Goal: Transaction & Acquisition: Purchase product/service

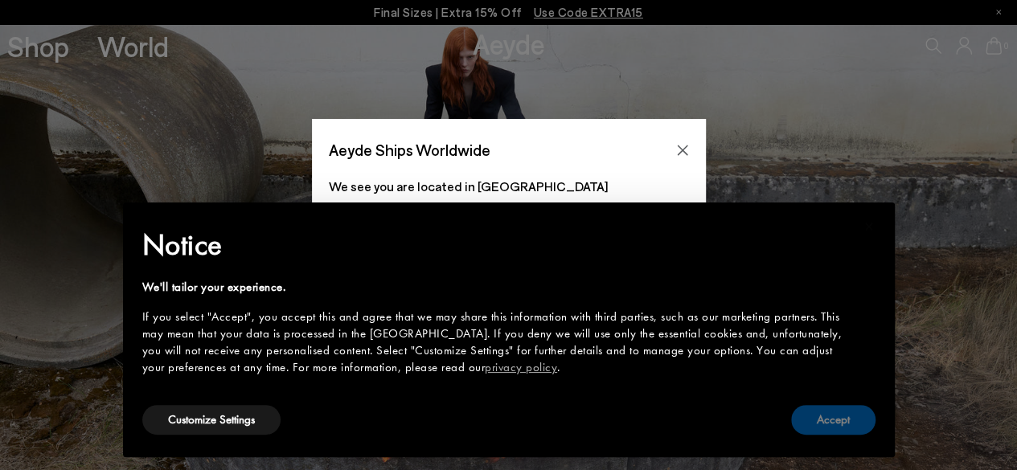
click at [825, 424] on button "Accept" at bounding box center [833, 420] width 84 height 30
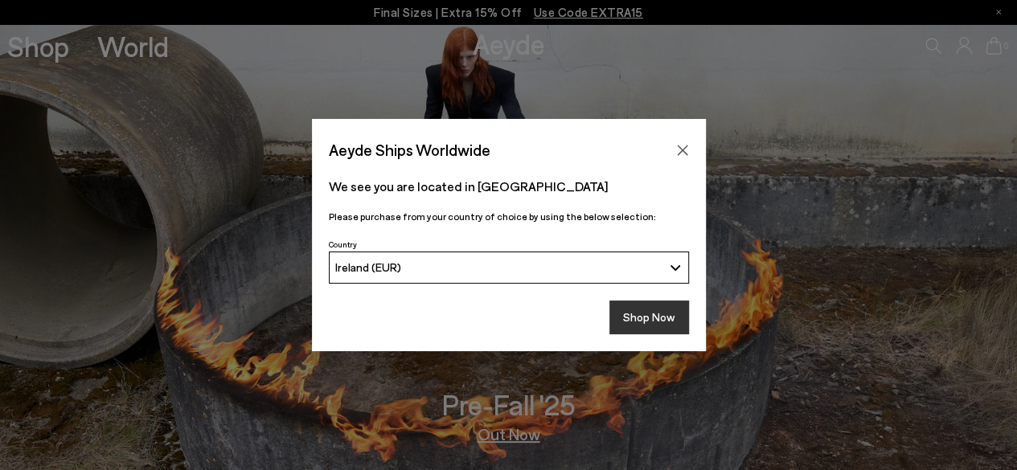
click at [659, 321] on button "Shop Now" at bounding box center [649, 318] width 80 height 34
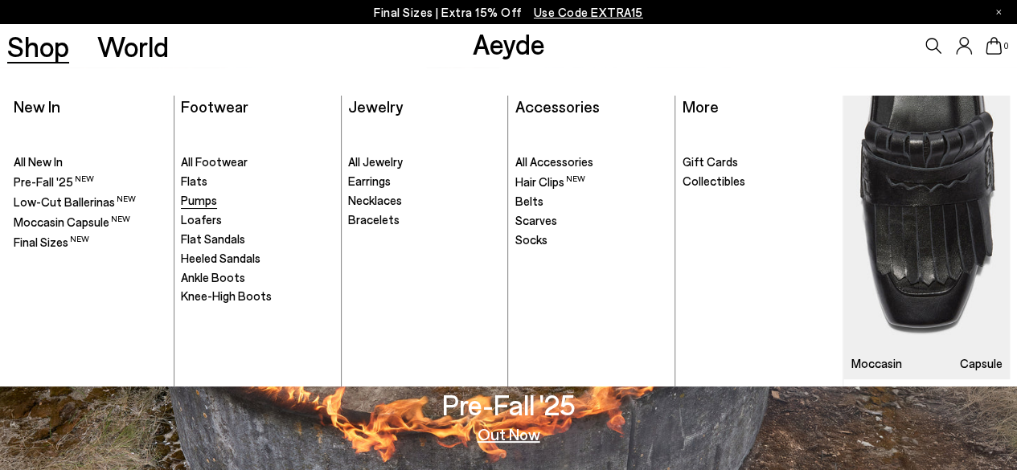
click at [203, 203] on span "Pumps" at bounding box center [199, 200] width 36 height 14
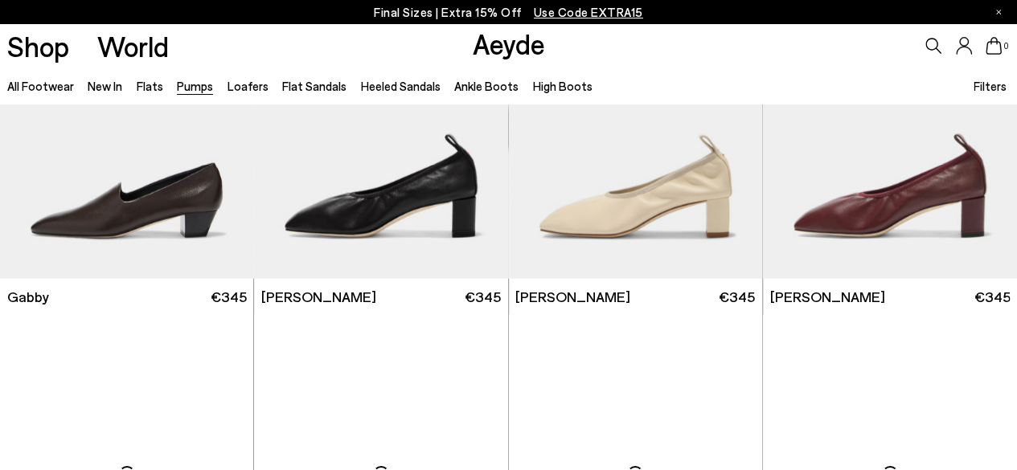
scroll to position [2314, 0]
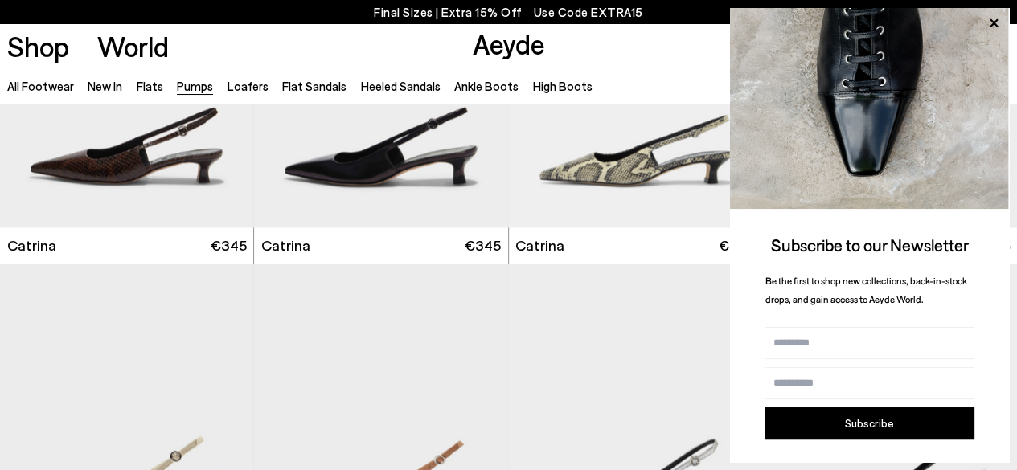
scroll to position [4126, 0]
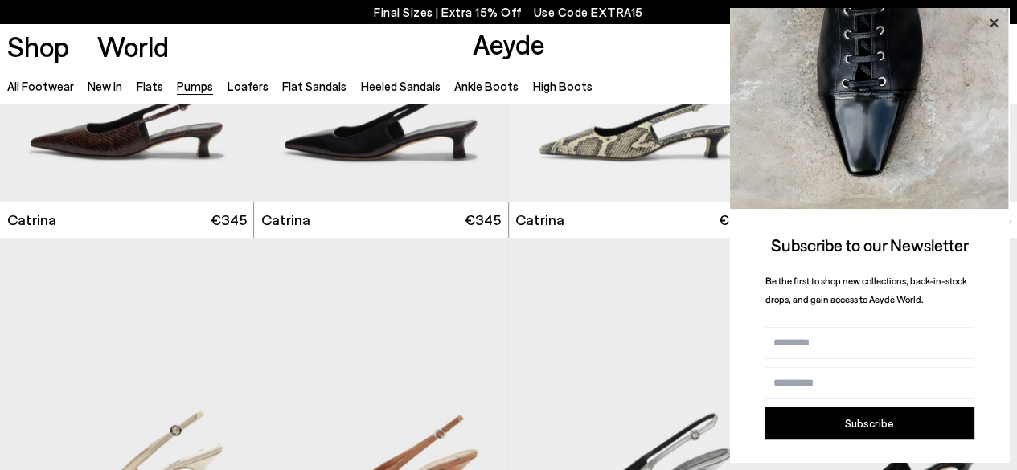
click at [998, 14] on icon at bounding box center [993, 23] width 21 height 21
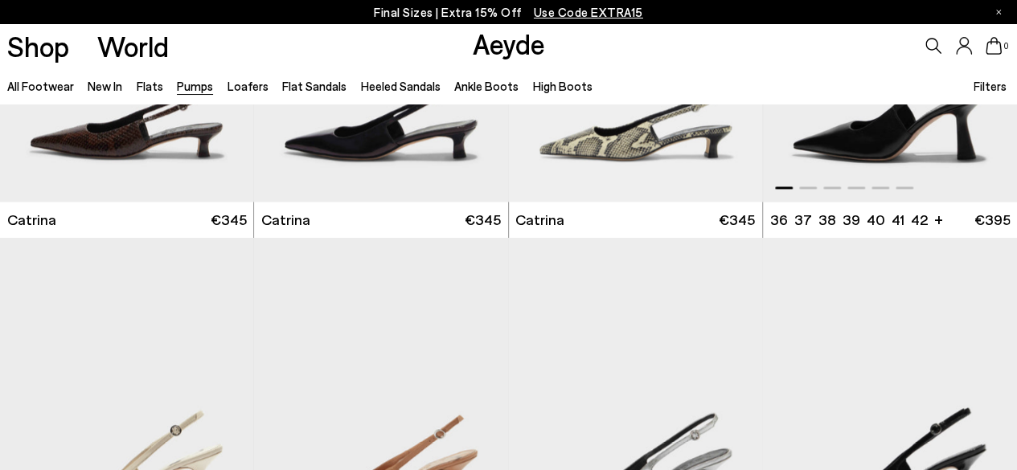
click at [916, 146] on img "1 / 6" at bounding box center [890, 42] width 254 height 319
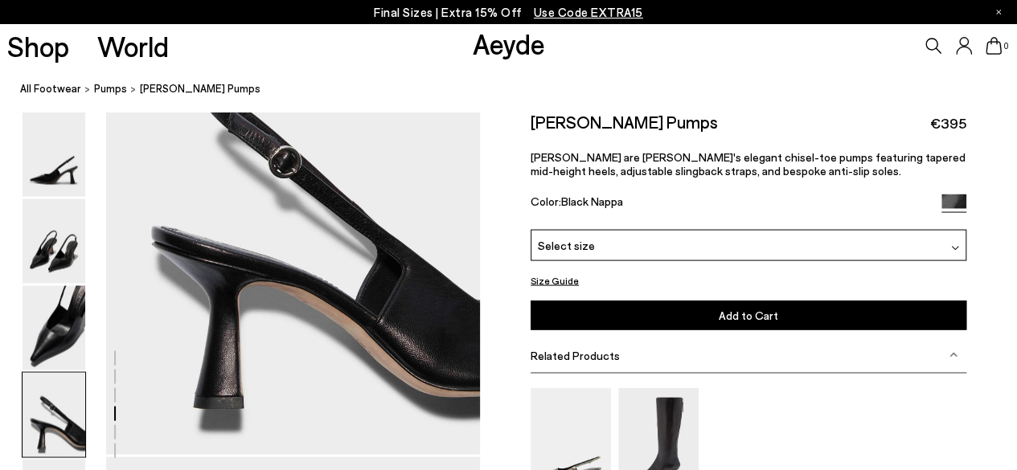
scroll to position [1321, 0]
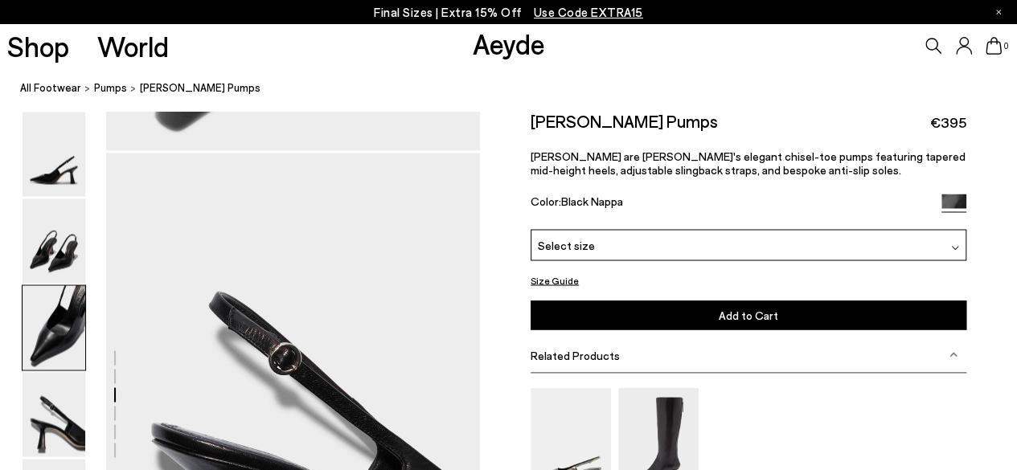
drag, startPoint x: 1025, startPoint y: 43, endPoint x: 1026, endPoint y: 195, distance: 151.9
click at [944, 249] on div "Select size" at bounding box center [749, 245] width 436 height 31
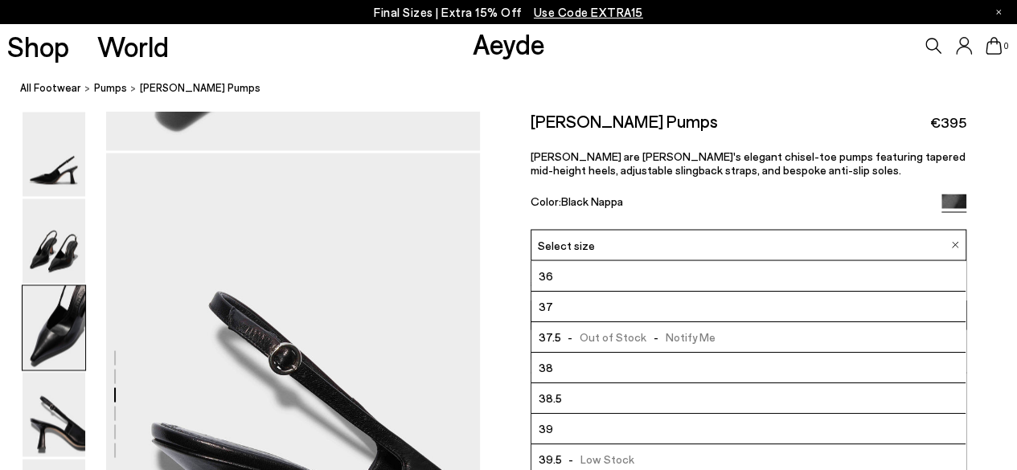
click at [642, 456] on li "39.5 - Low Stock" at bounding box center [748, 460] width 434 height 31
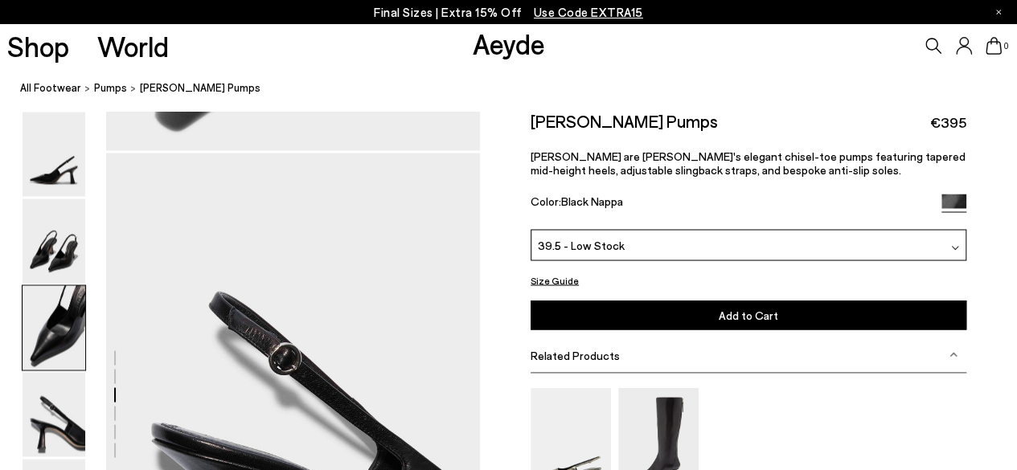
click at [760, 314] on span "Add to Cart" at bounding box center [748, 316] width 59 height 14
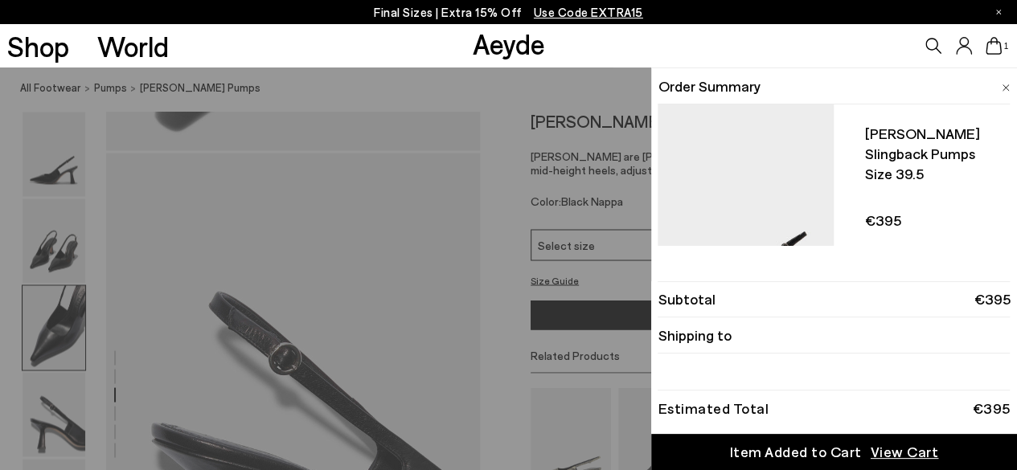
drag, startPoint x: 1002, startPoint y: 165, endPoint x: 1002, endPoint y: 174, distance: 8.8
click at [1002, 174] on div "Fernanda slingback pumps Size 39.5 €395 Only 1 Left - + No More Available" at bounding box center [922, 227] width 176 height 220
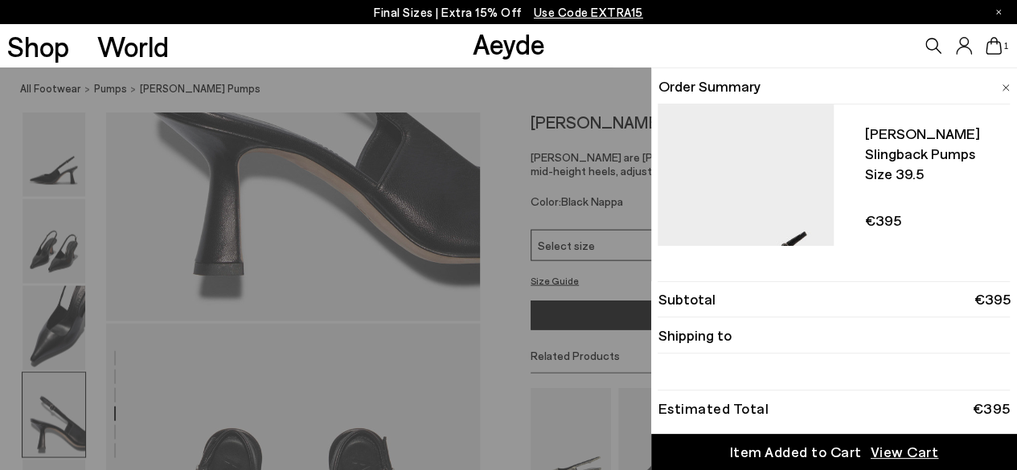
scroll to position [1674, 0]
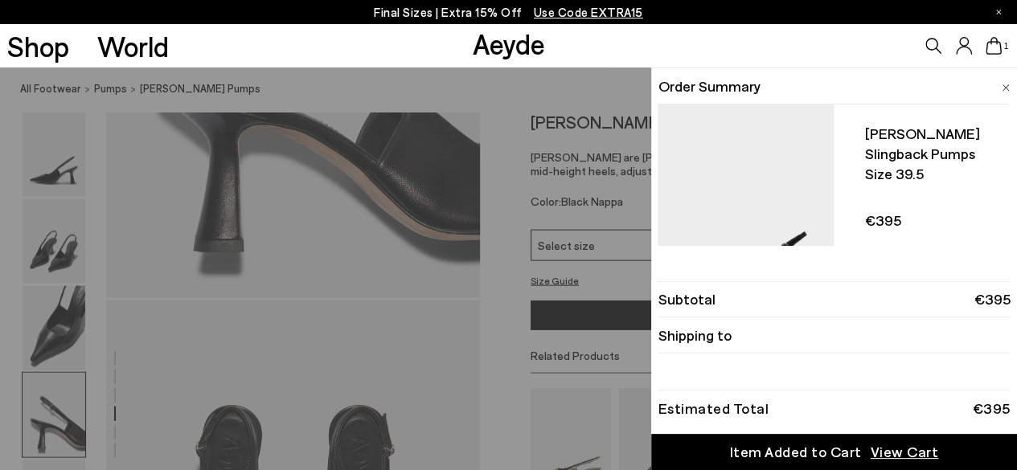
click at [902, 454] on span "View Cart" at bounding box center [905, 452] width 68 height 20
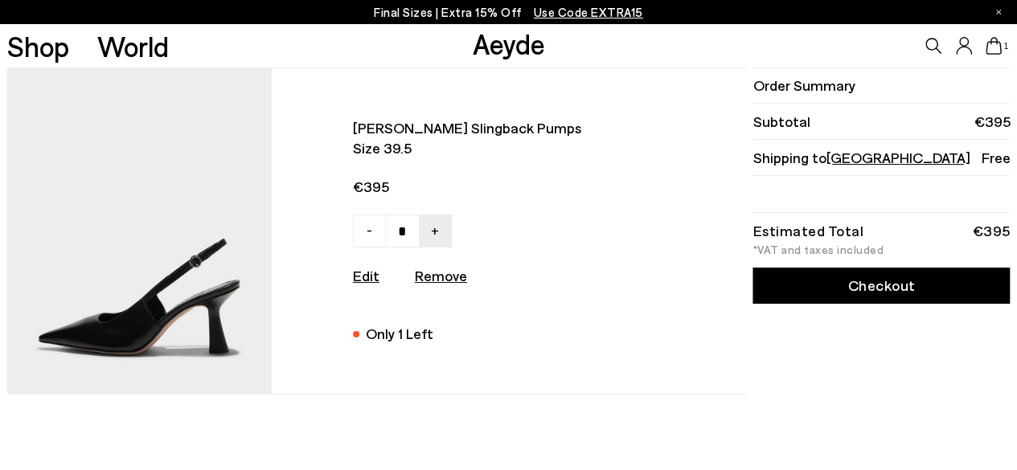
click at [863, 291] on link "Checkout" at bounding box center [880, 286] width 257 height 36
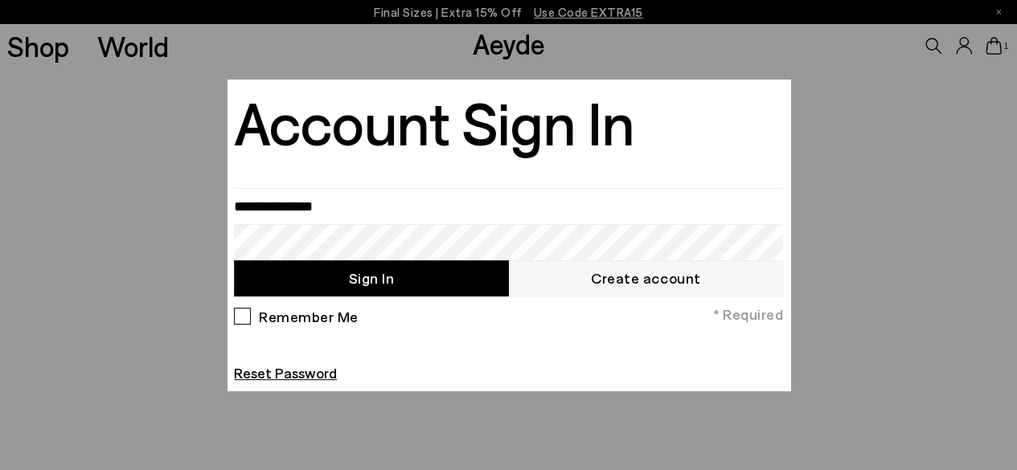
click at [662, 277] on link "Create account" at bounding box center [646, 278] width 274 height 36
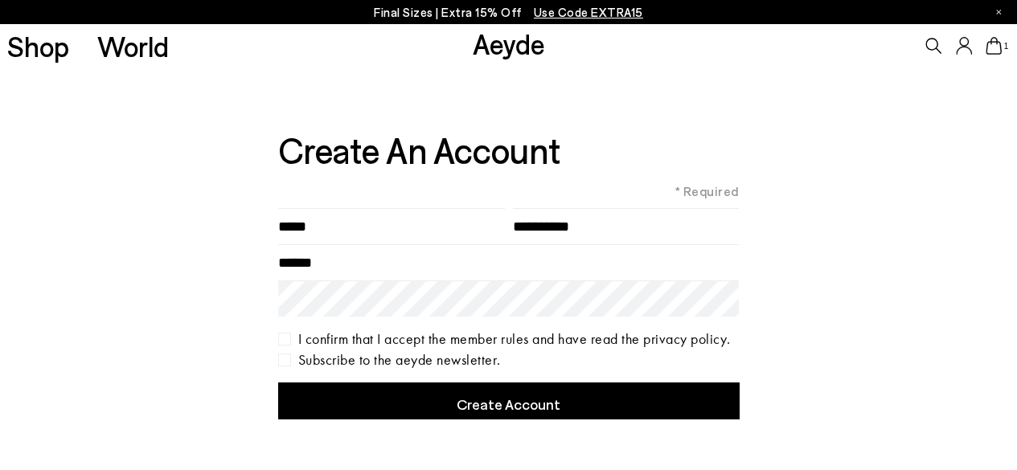
type input"] "*****"
click at [536, 236] on input"] "text" at bounding box center [626, 226] width 227 height 36
type input"] "*********"
click at [311, 261] on input "Email" at bounding box center [508, 262] width 461 height 36
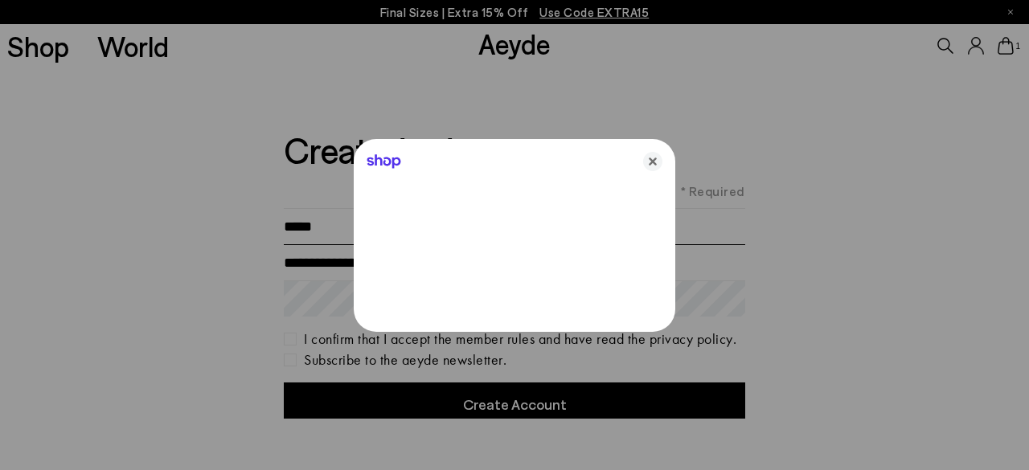
type input "**********"
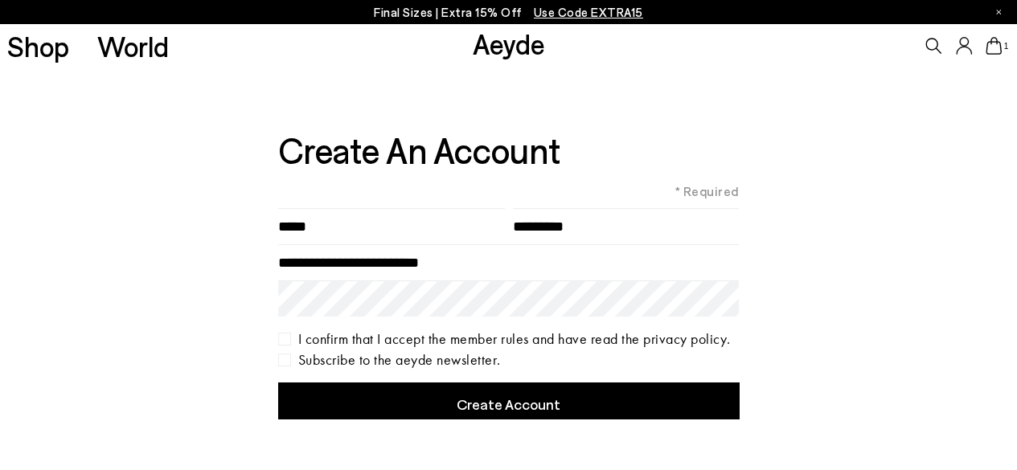
click at [545, 404] on button "Create Account" at bounding box center [508, 401] width 461 height 36
click at [284, 339] on div "I confirm that I accept the member rules and have read the privacy policy." at bounding box center [508, 339] width 461 height 13
click at [517, 401] on button "Create Account" at bounding box center [508, 401] width 461 height 36
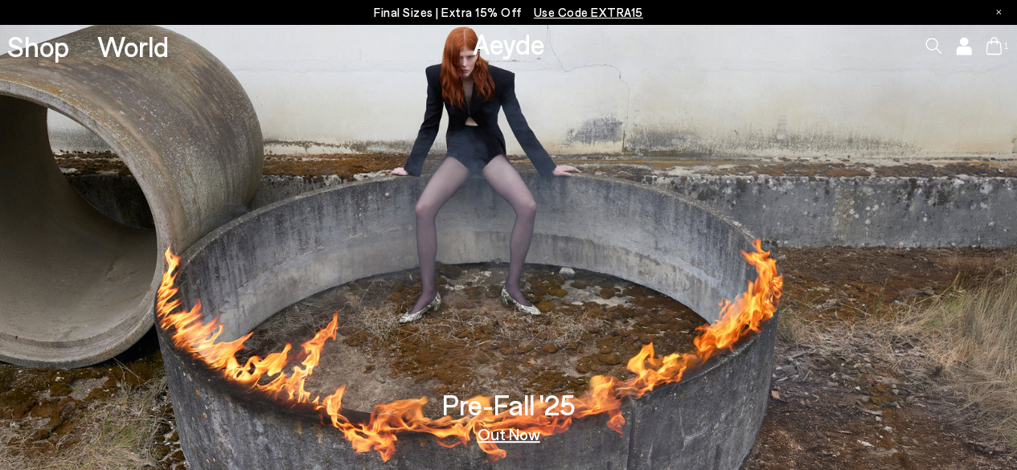
click at [996, 43] on icon at bounding box center [994, 46] width 16 height 18
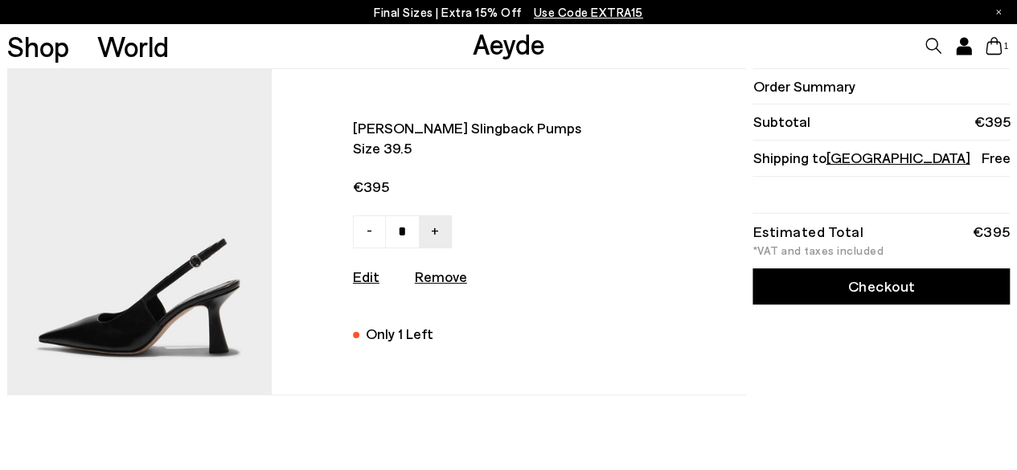
drag, startPoint x: 1023, startPoint y: 97, endPoint x: 1026, endPoint y: 44, distance: 53.2
click at [1016, 44] on html "Your item is added to cart. View Cart × Final Sizes | Extra 15% Off Use Code EX…" at bounding box center [508, 235] width 1017 height 470
click at [961, 52] on icon at bounding box center [964, 50] width 14 height 7
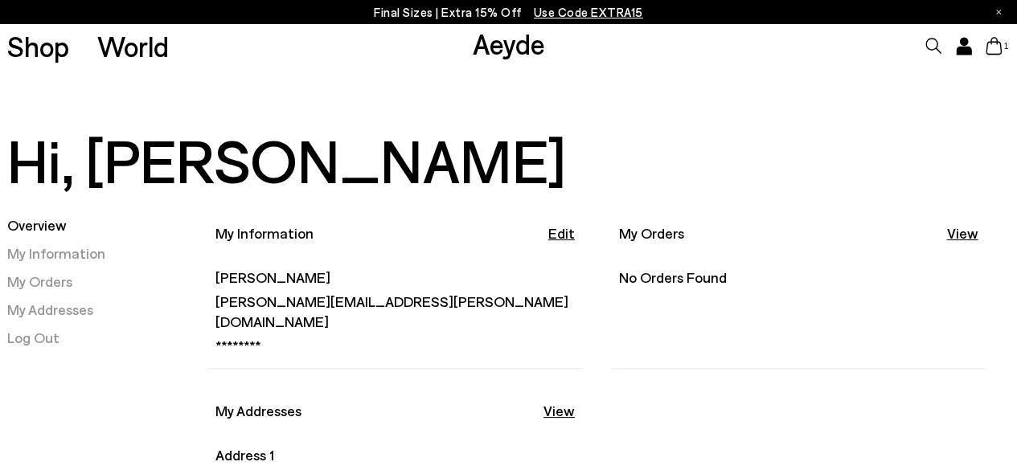
click at [992, 46] on icon at bounding box center [994, 46] width 16 height 18
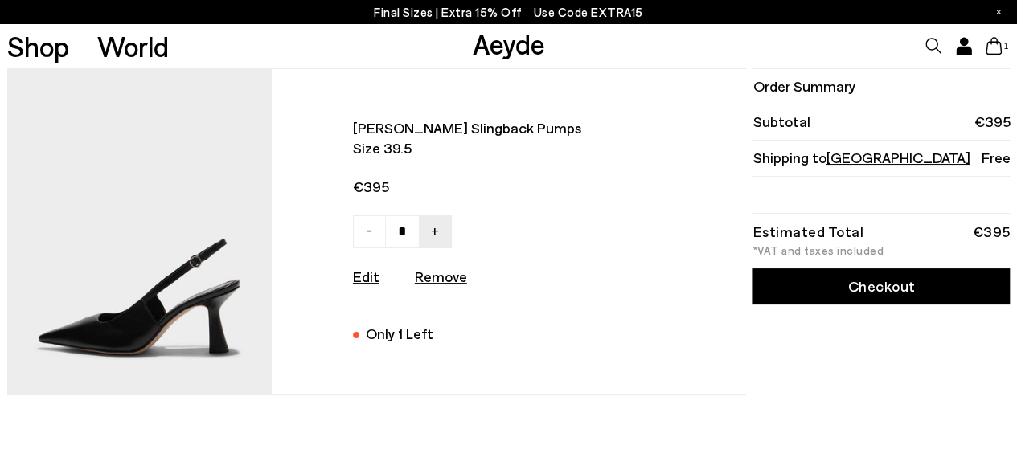
click at [873, 297] on link "Checkout" at bounding box center [880, 286] width 257 height 36
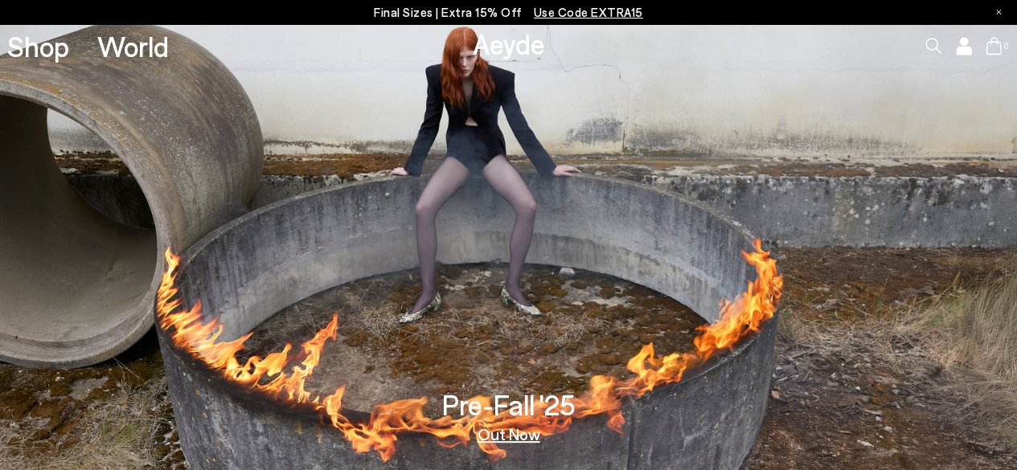
drag, startPoint x: 1024, startPoint y: 73, endPoint x: 1028, endPoint y: -64, distance: 137.5
click at [1016, 0] on html "Free shipping to Ireland (Republic of) on all orders Your item is added to cart…" at bounding box center [508, 235] width 1017 height 470
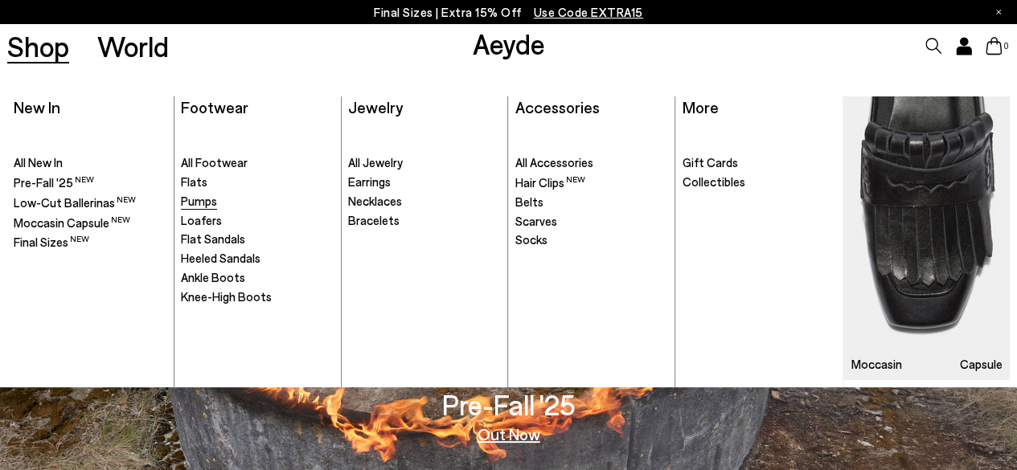
click at [196, 200] on span "Pumps" at bounding box center [199, 201] width 36 height 14
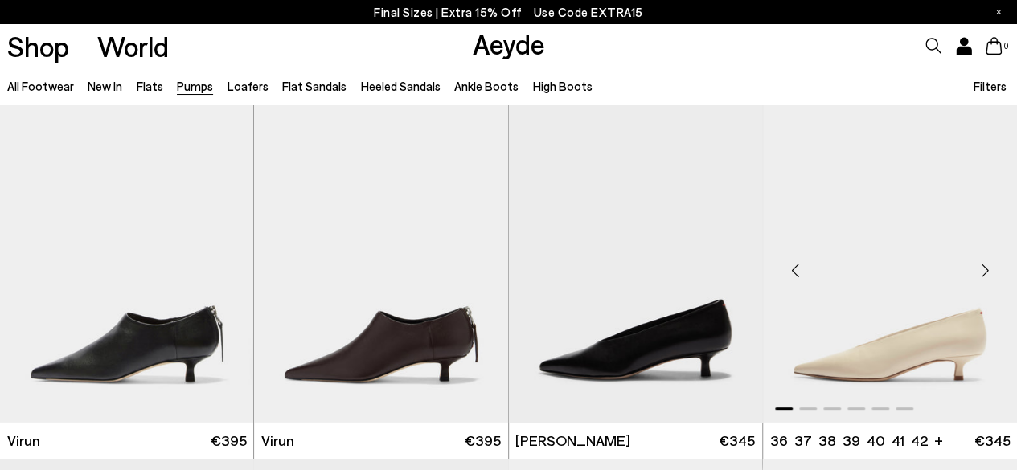
click at [988, 264] on div "Next slide" at bounding box center [985, 270] width 48 height 48
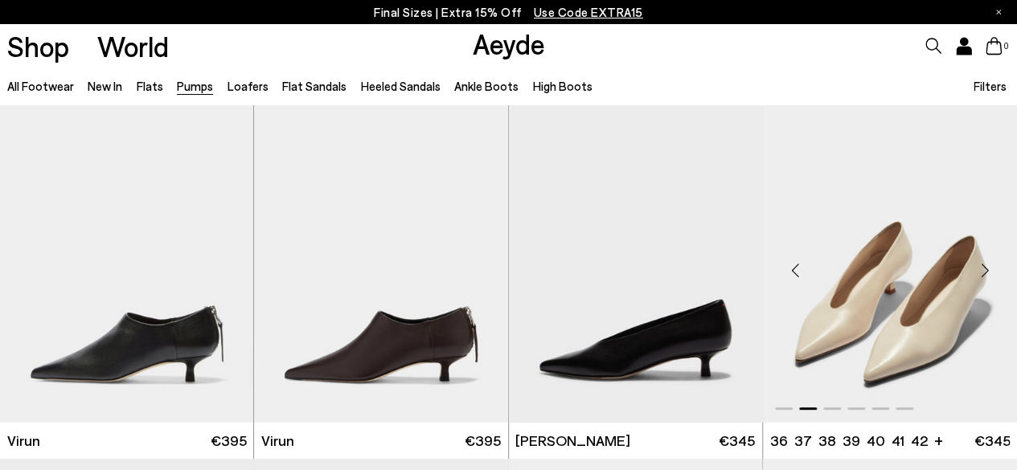
click at [988, 264] on div "Next slide" at bounding box center [985, 270] width 48 height 48
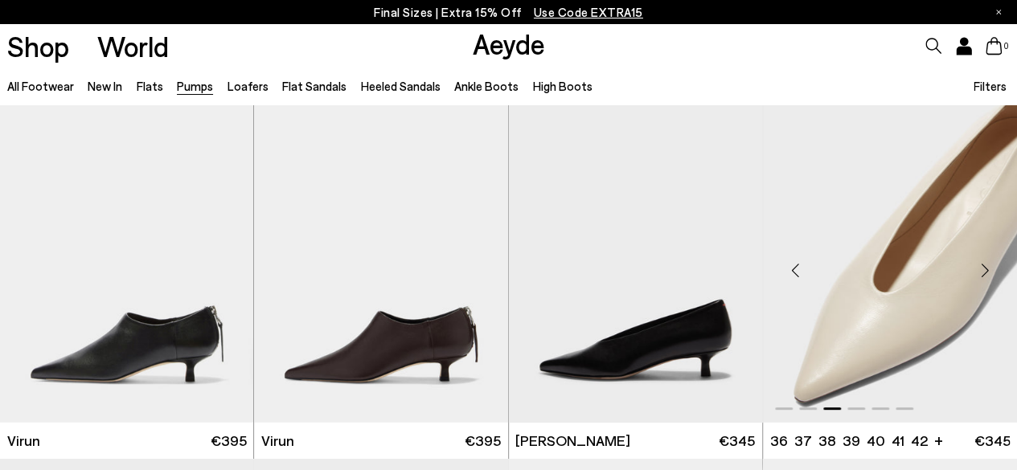
click at [988, 264] on div "Next slide" at bounding box center [985, 270] width 48 height 48
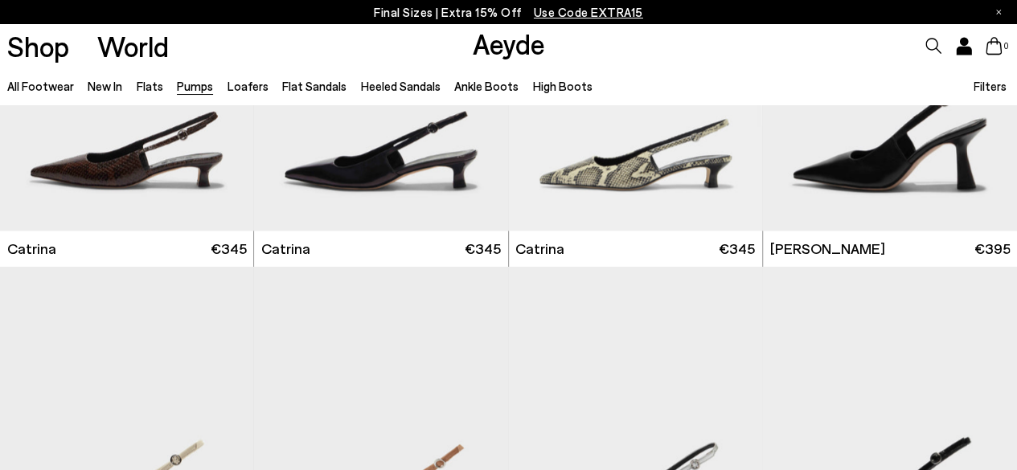
scroll to position [4011, 0]
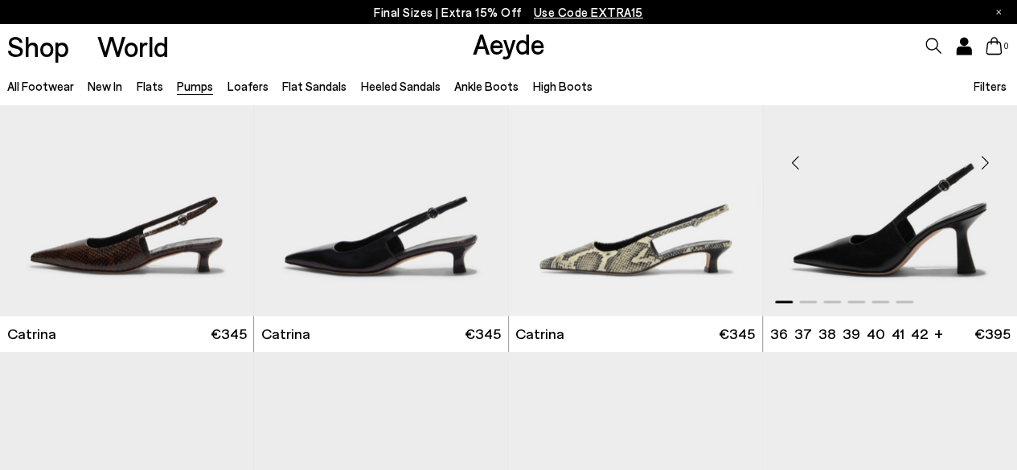
click at [913, 227] on img "1 / 6" at bounding box center [890, 157] width 254 height 319
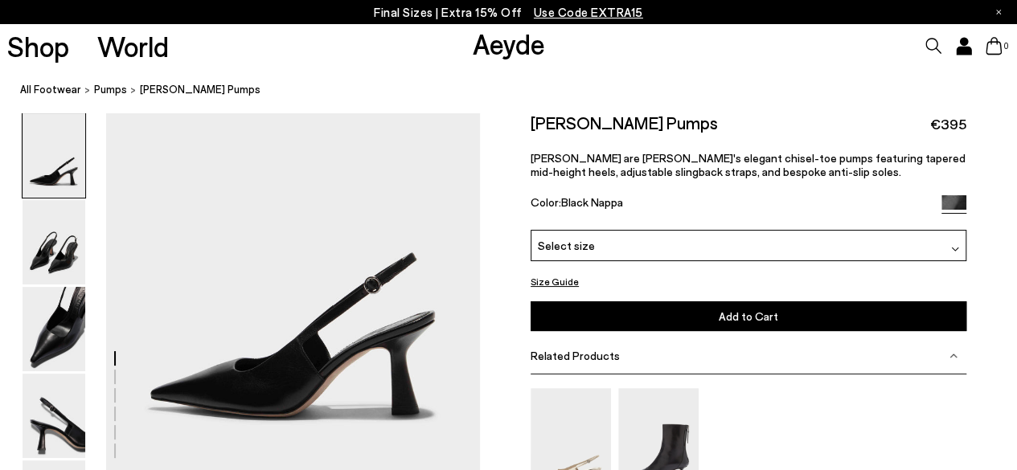
click at [949, 245] on div "Select size" at bounding box center [749, 245] width 436 height 31
